Goal: Navigation & Orientation: Find specific page/section

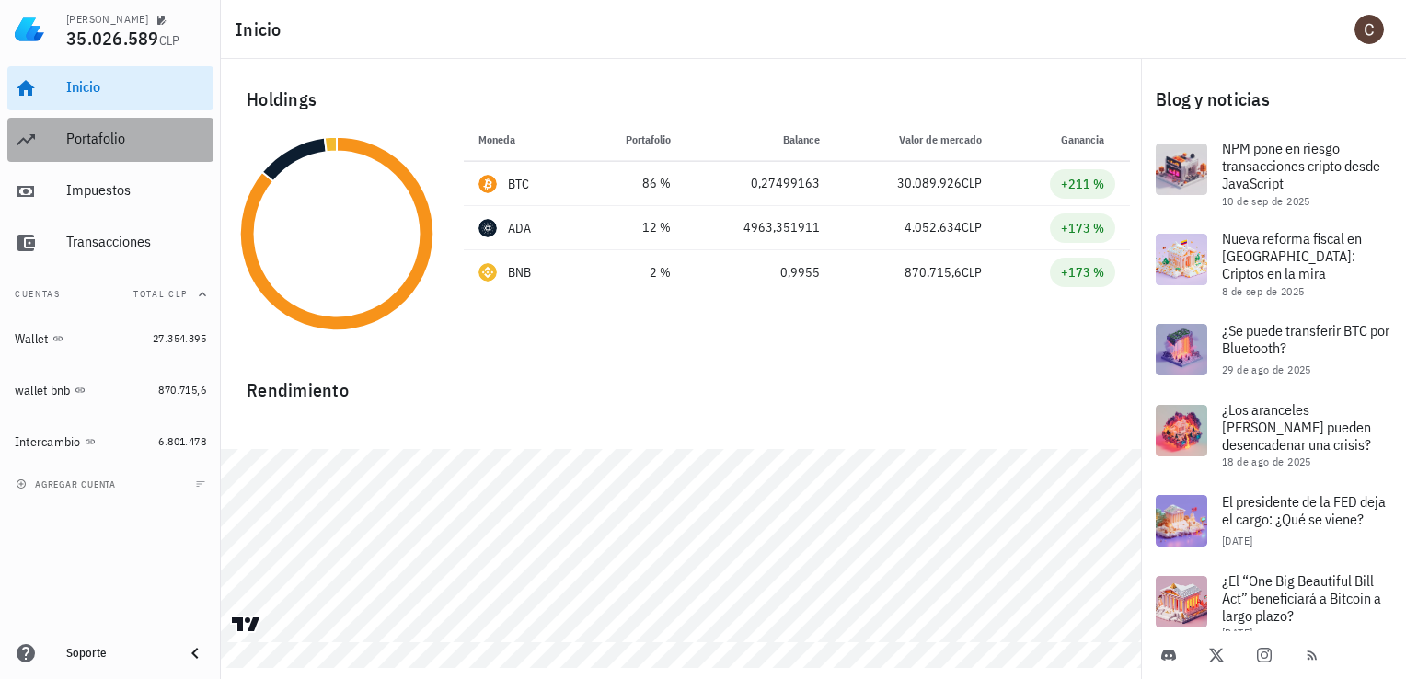
click at [169, 153] on div "Portafolio" at bounding box center [136, 139] width 140 height 41
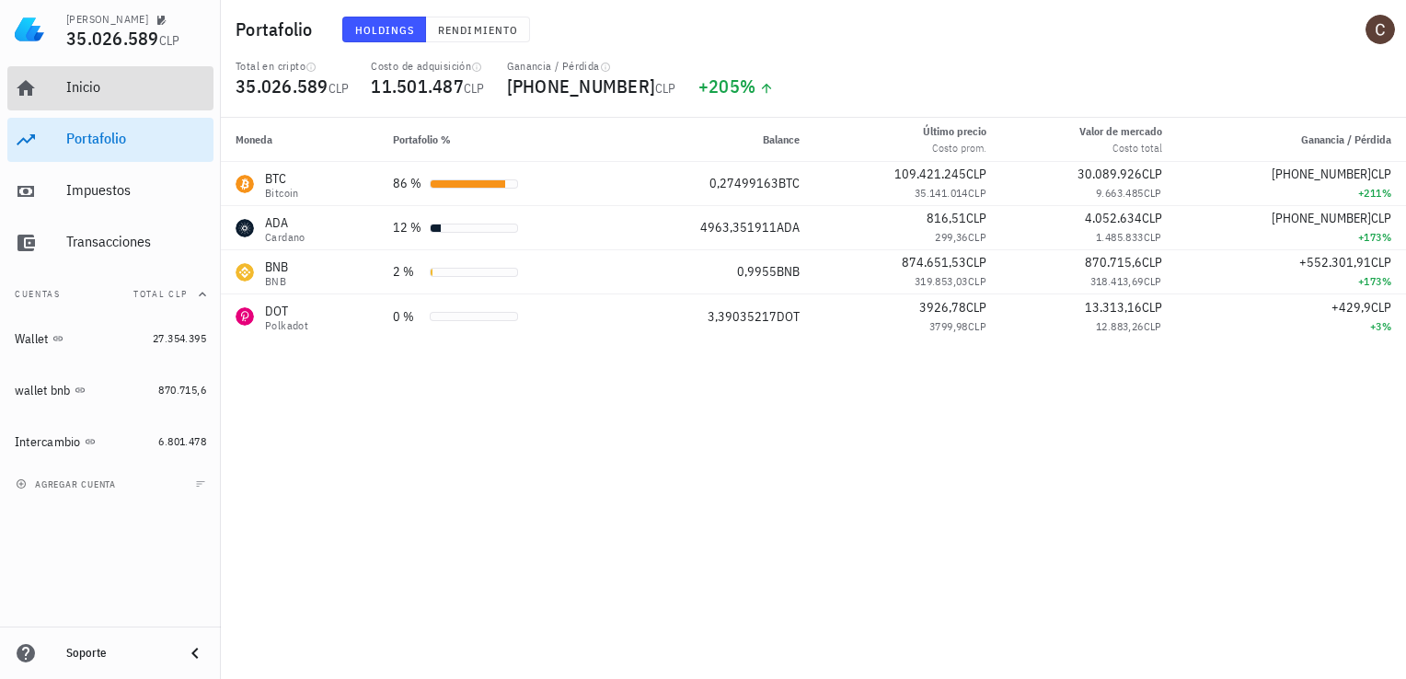
click at [155, 98] on div "Inicio" at bounding box center [136, 87] width 140 height 41
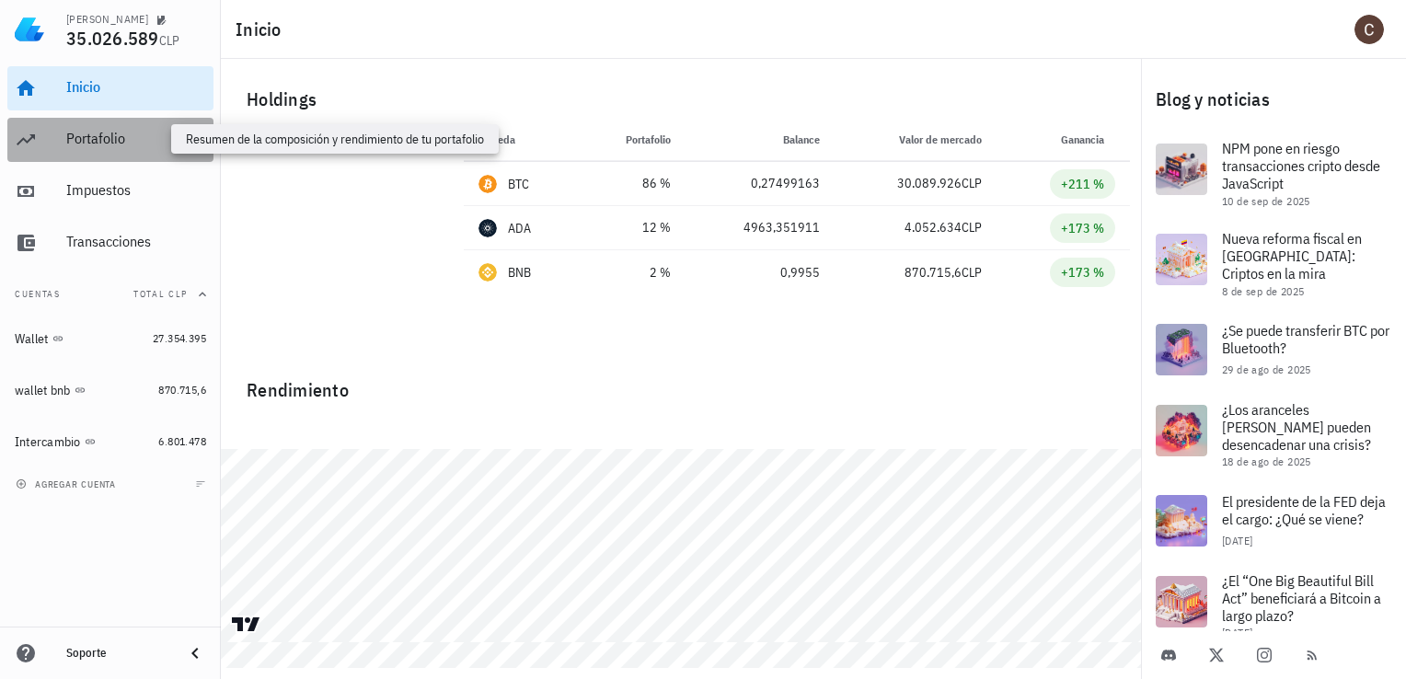
click at [152, 143] on div "Portafolio" at bounding box center [136, 138] width 140 height 17
